Goal: Transaction & Acquisition: Book appointment/travel/reservation

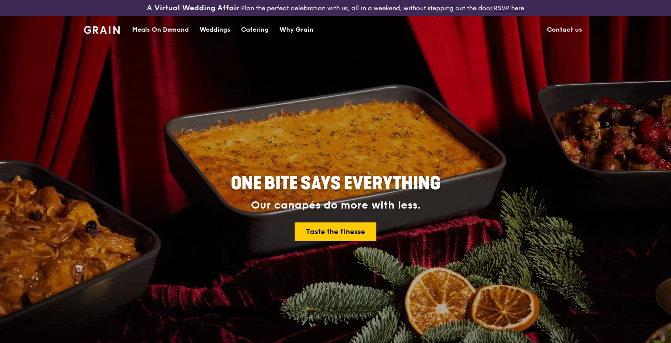
click at [260, 28] on div "Catering" at bounding box center [255, 30] width 28 height 27
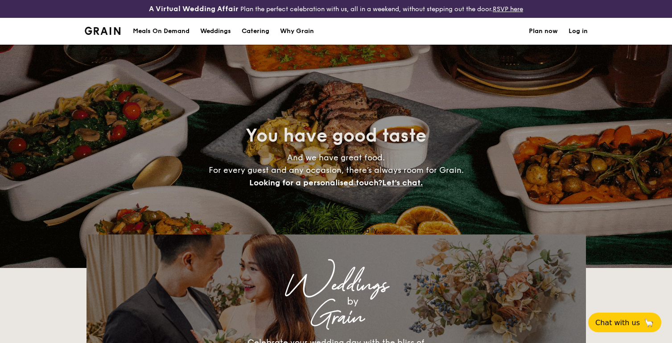
select select
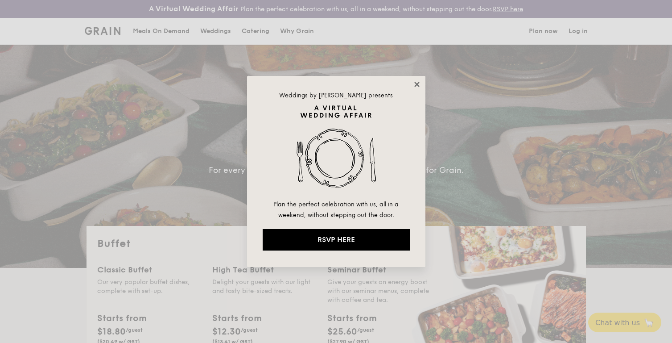
click at [418, 82] on icon at bounding box center [417, 84] width 8 height 8
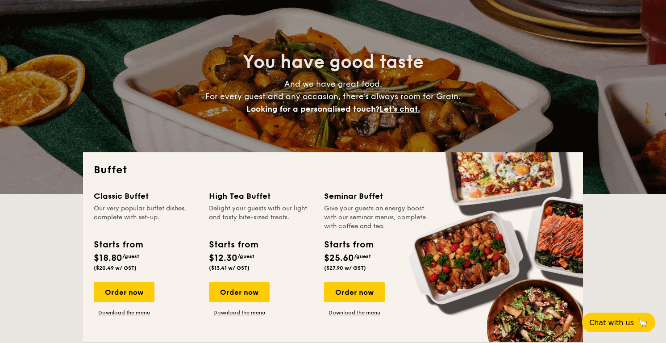
scroll to position [172, 0]
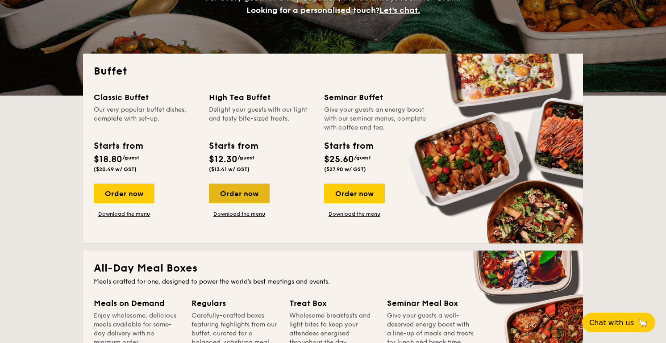
click at [250, 191] on div "Order now" at bounding box center [239, 193] width 61 height 20
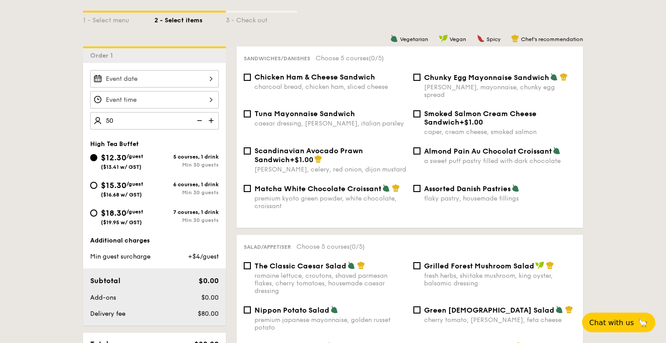
scroll to position [224, 0]
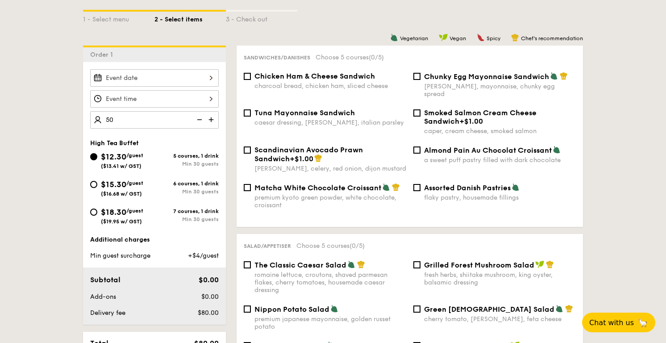
type input "50 guests"
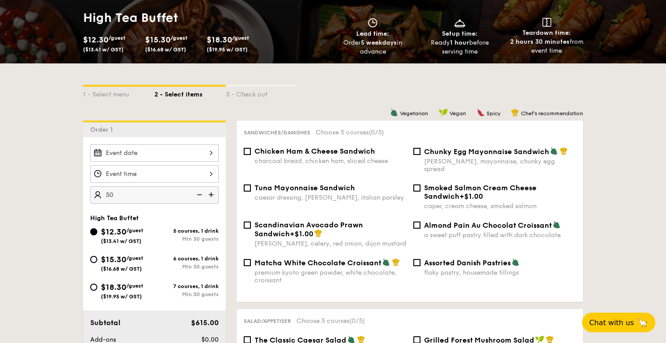
scroll to position [132, 0]
